Goal: Information Seeking & Learning: Learn about a topic

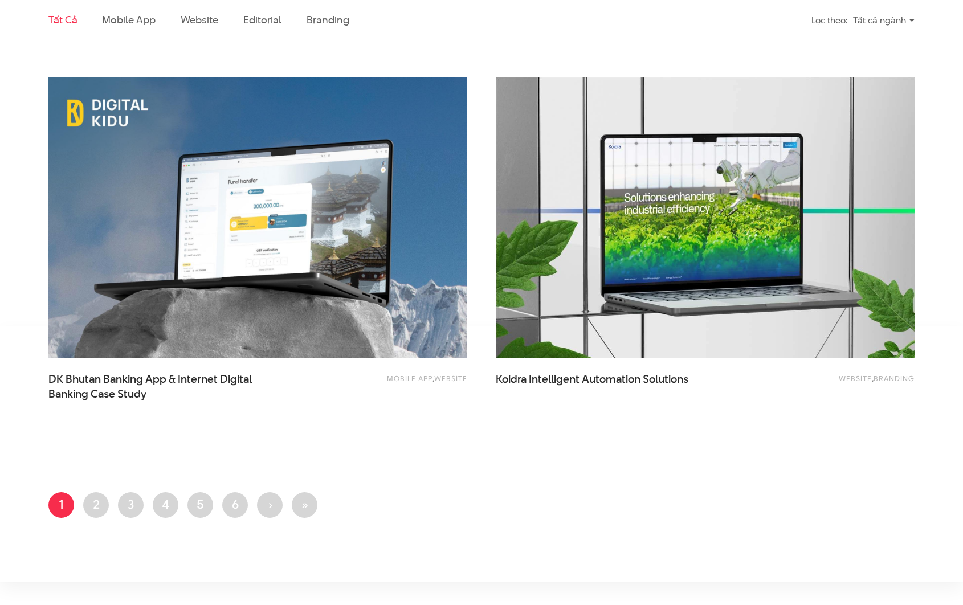
scroll to position [2595, 0]
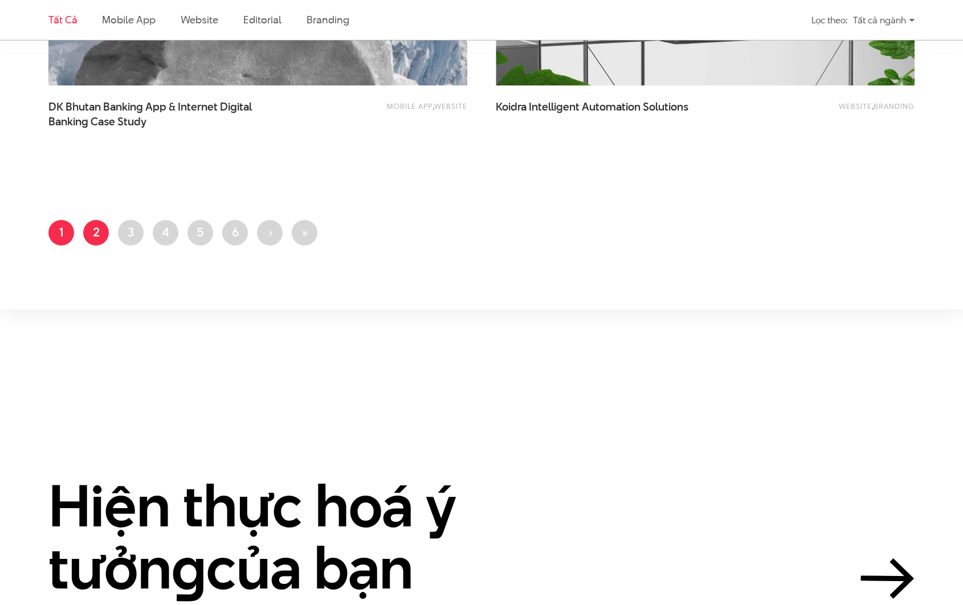
click at [92, 240] on link "Trang 2" at bounding box center [96, 233] width 26 height 26
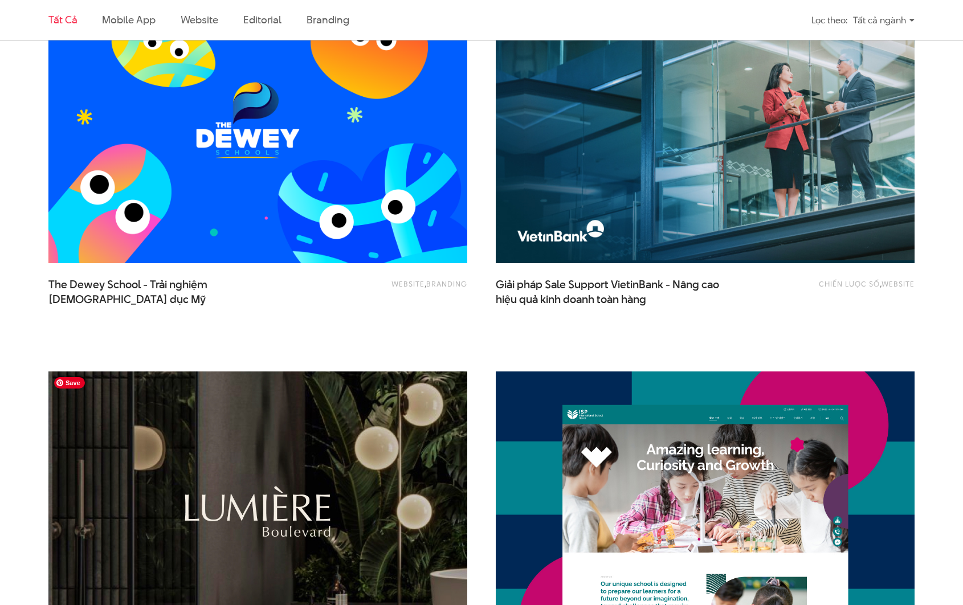
scroll to position [865, 0]
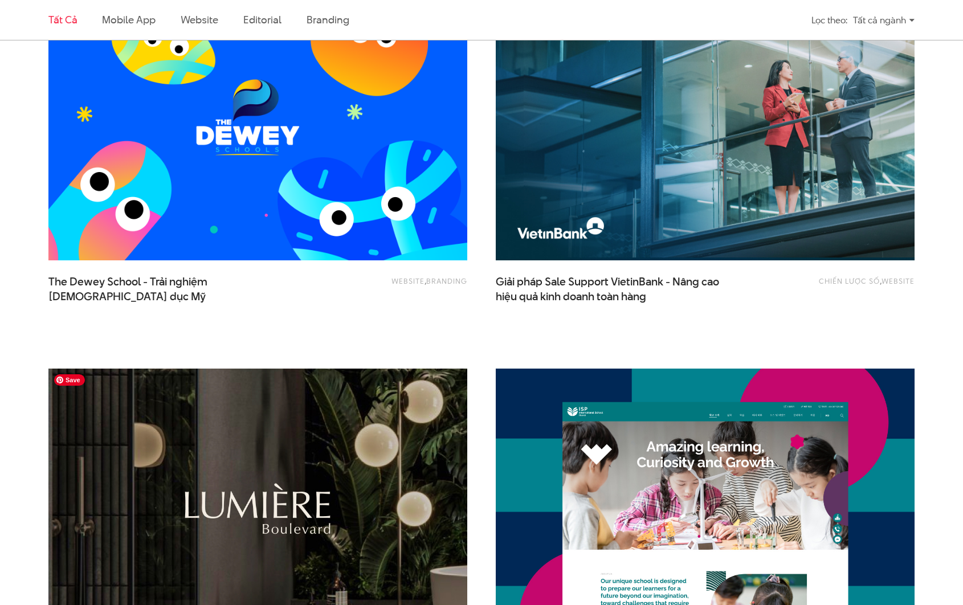
click at [308, 473] on img at bounding box center [257, 508] width 461 height 309
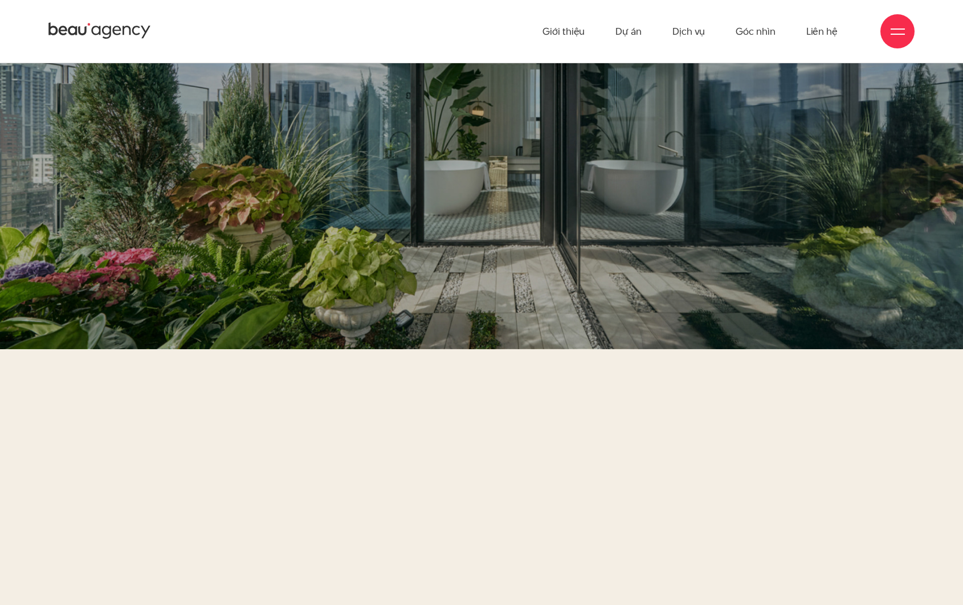
scroll to position [6302, 0]
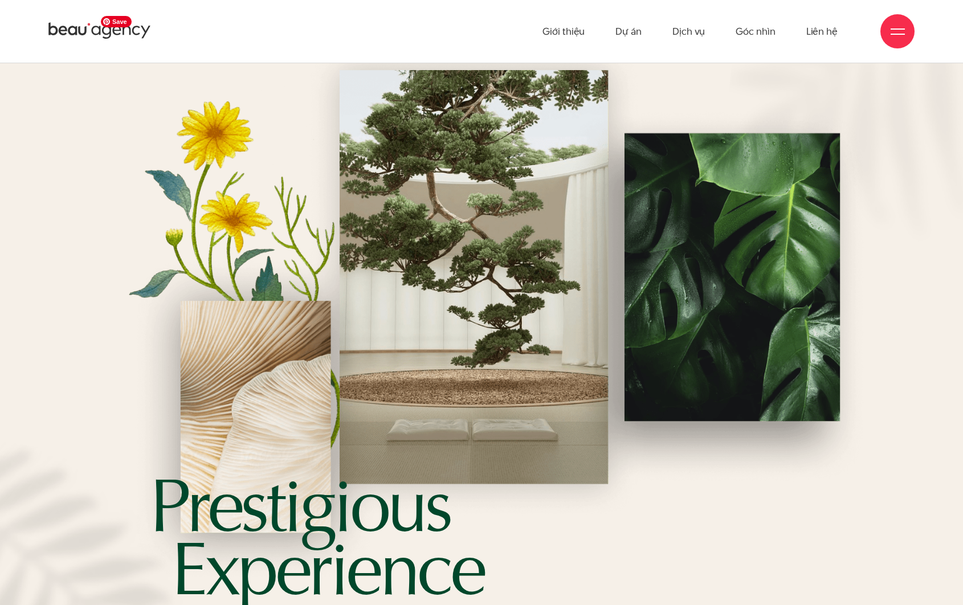
scroll to position [0, 0]
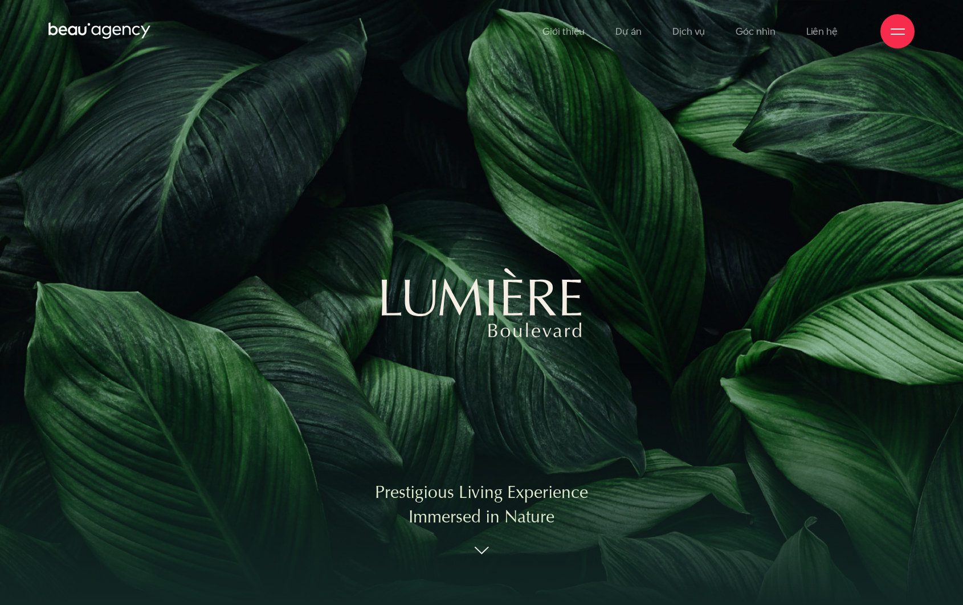
drag, startPoint x: 201, startPoint y: 273, endPoint x: 238, endPoint y: 297, distance: 44.4
click at [239, 298] on div "Prestigious Living Experience Immersed in Nature" at bounding box center [481, 302] width 963 height 605
drag, startPoint x: 189, startPoint y: 272, endPoint x: 228, endPoint y: 333, distance: 72.8
click at [225, 333] on div "Prestigious Living Experience Immersed in Nature" at bounding box center [481, 302] width 963 height 605
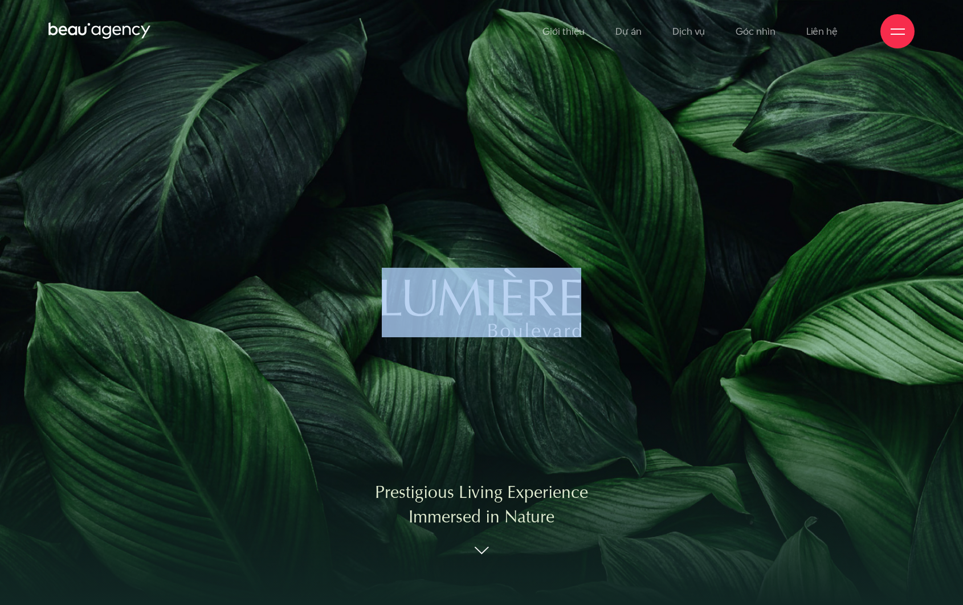
drag, startPoint x: 248, startPoint y: 334, endPoint x: 292, endPoint y: 384, distance: 66.2
click at [192, 380] on div "Prestigious Living Experience Immersed in Nature" at bounding box center [481, 302] width 963 height 605
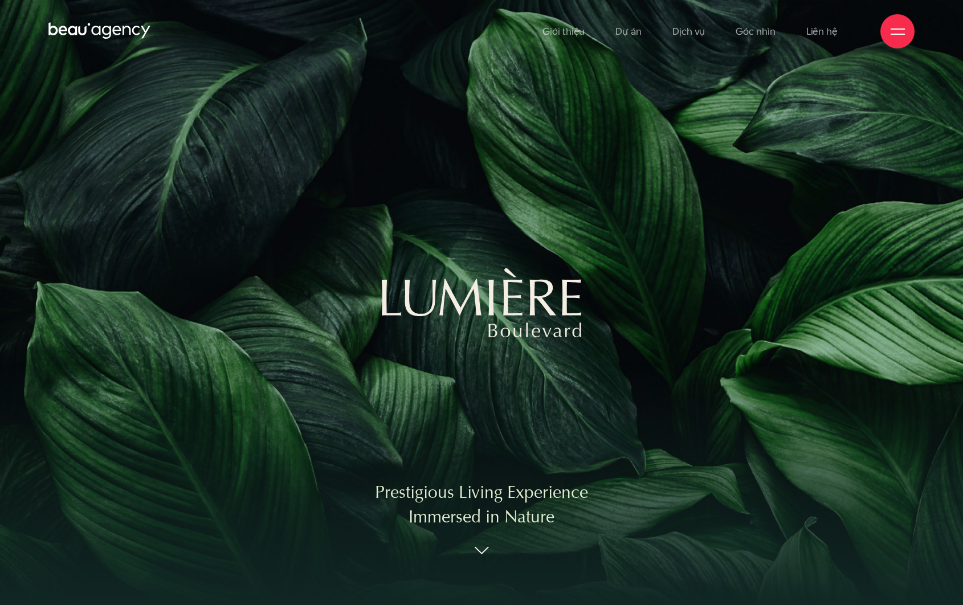
drag, startPoint x: 292, startPoint y: 384, endPoint x: 270, endPoint y: 394, distance: 23.5
click at [283, 387] on div "Prestigious Living Experience Immersed in Nature" at bounding box center [481, 302] width 963 height 605
drag, startPoint x: 222, startPoint y: 428, endPoint x: 203, endPoint y: 422, distance: 20.5
click at [203, 422] on div "Prestigious Living Experience Immersed in Nature" at bounding box center [481, 302] width 963 height 605
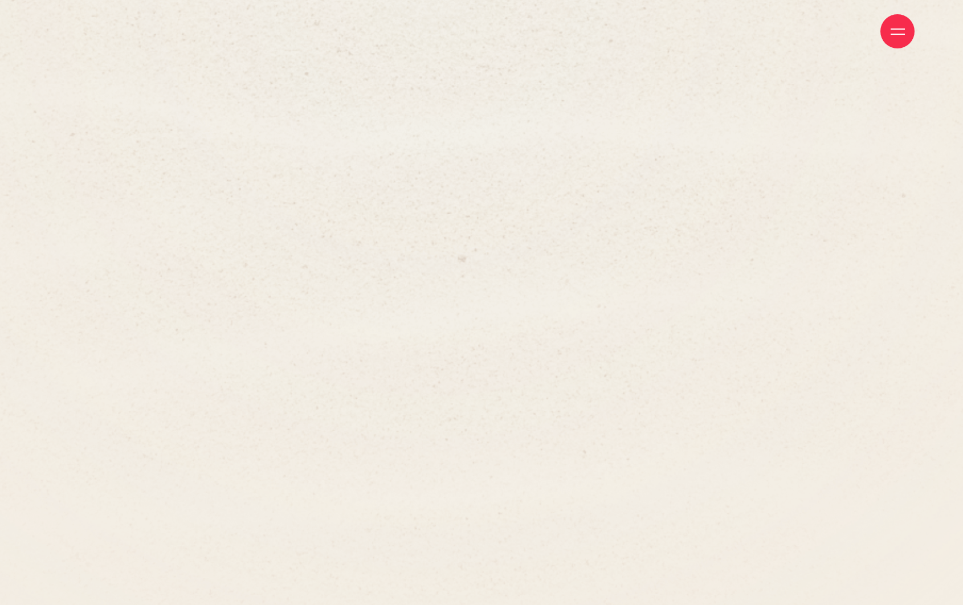
scroll to position [12332, 0]
drag, startPoint x: 233, startPoint y: 402, endPoint x: 290, endPoint y: 272, distance: 142.6
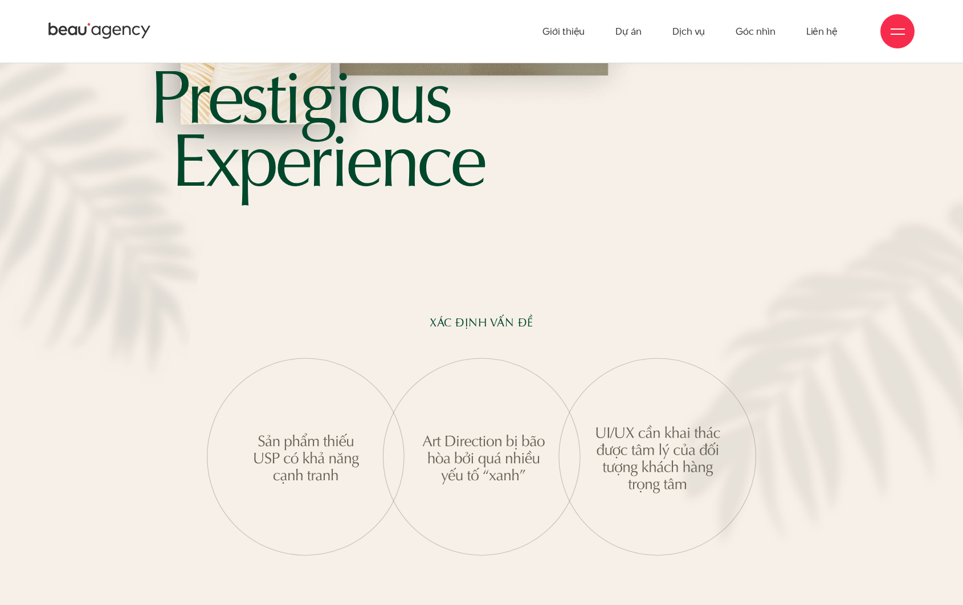
scroll to position [1319, 0]
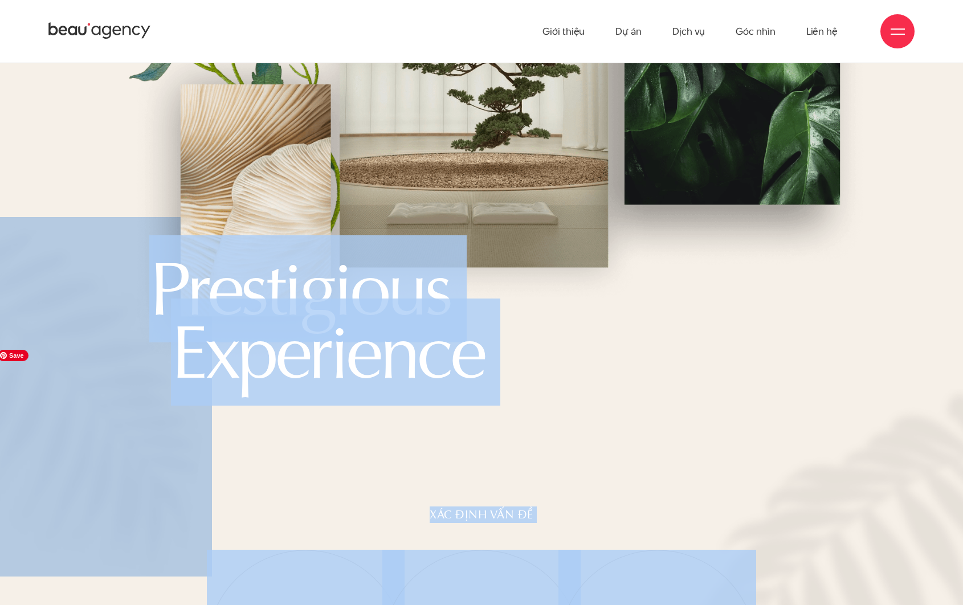
drag, startPoint x: 77, startPoint y: 494, endPoint x: 115, endPoint y: 506, distance: 40.0
click at [118, 512] on section "Tổng quan dự án Masterise Homes là tập đoàn bất động sản hàng hiệu số một Việt …" at bounding box center [481, 518] width 963 height 2151
click at [345, 518] on section "Tổng quan dự án Masterise Homes là tập đoàn bất động sản hàng hiệu số một Việt …" at bounding box center [481, 518] width 963 height 2151
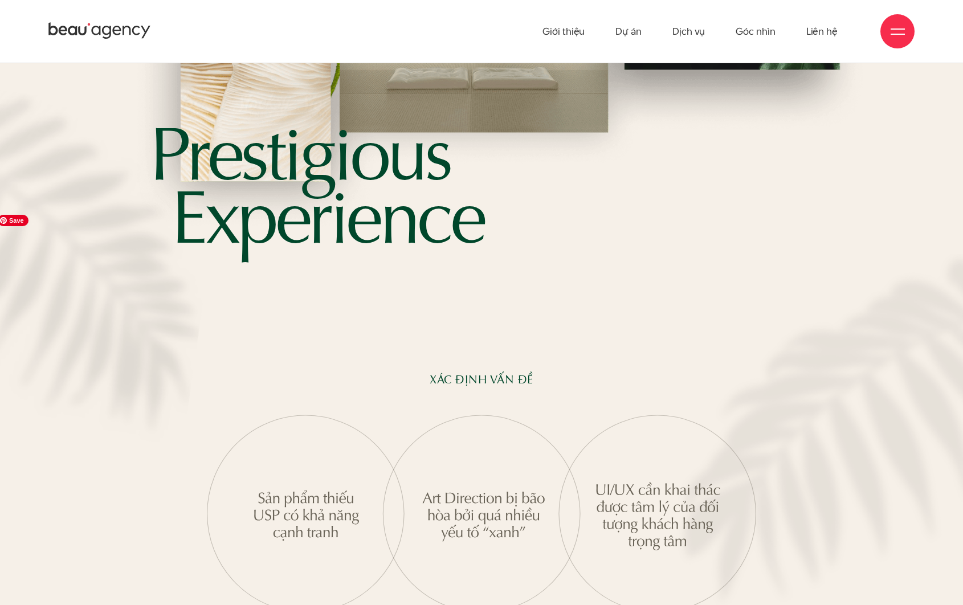
scroll to position [1595, 0]
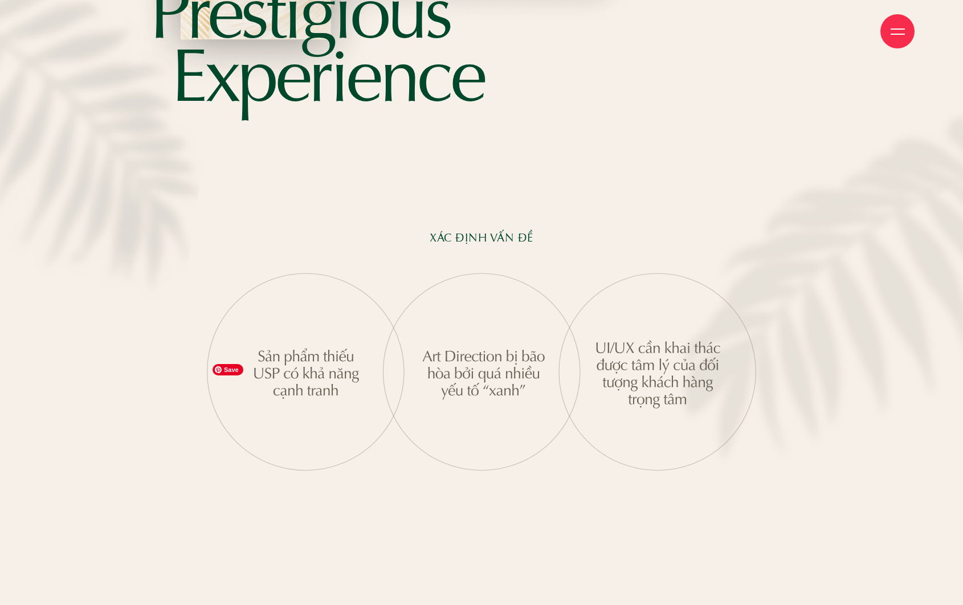
click at [312, 472] on img at bounding box center [306, 372] width 198 height 199
drag, startPoint x: 112, startPoint y: 271, endPoint x: 258, endPoint y: 18, distance: 292.7
